Goal: Navigation & Orientation: Find specific page/section

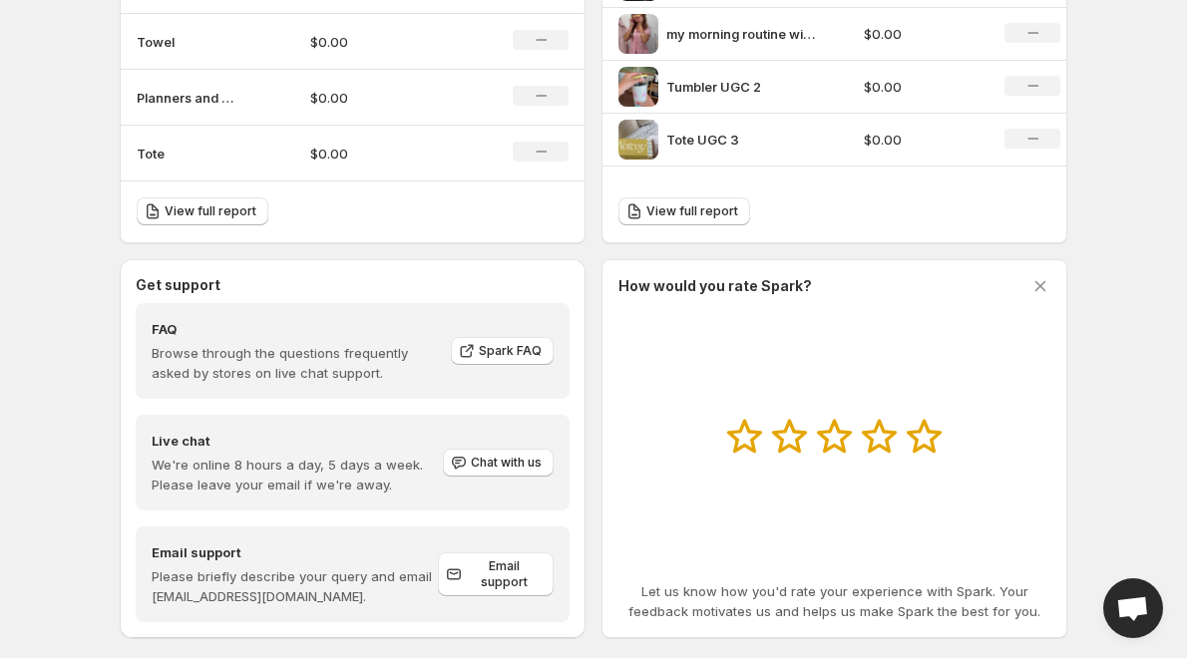
scroll to position [885, 0]
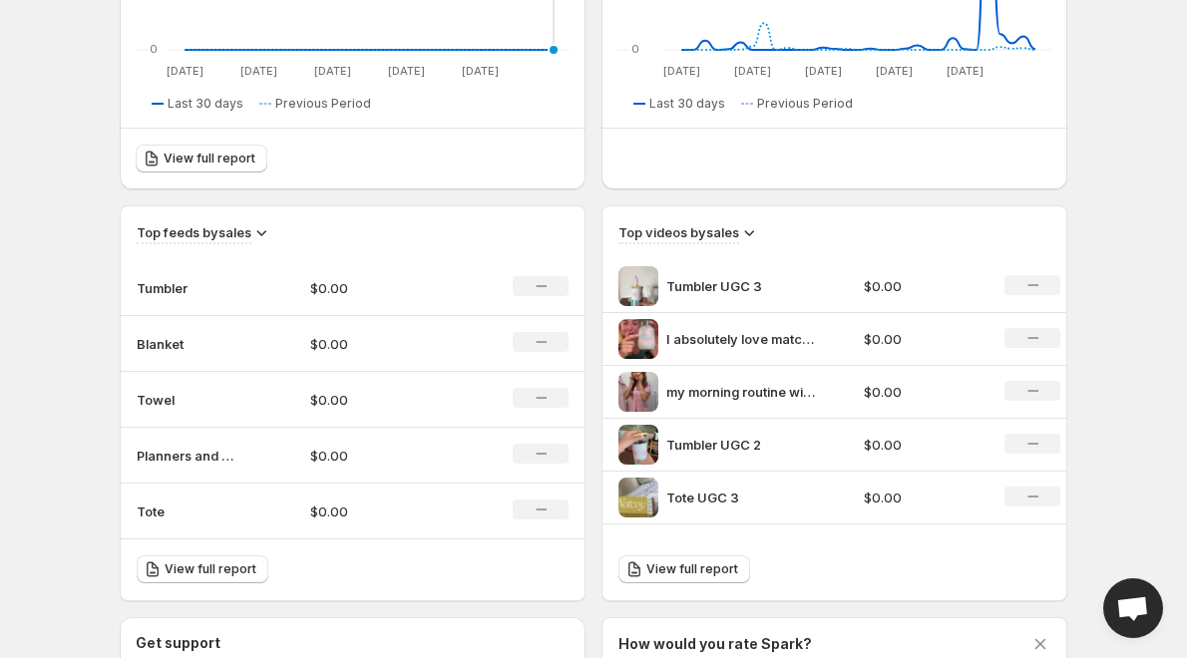
scroll to position [599, 0]
